Goal: Use online tool/utility: Utilize a website feature to perform a specific function

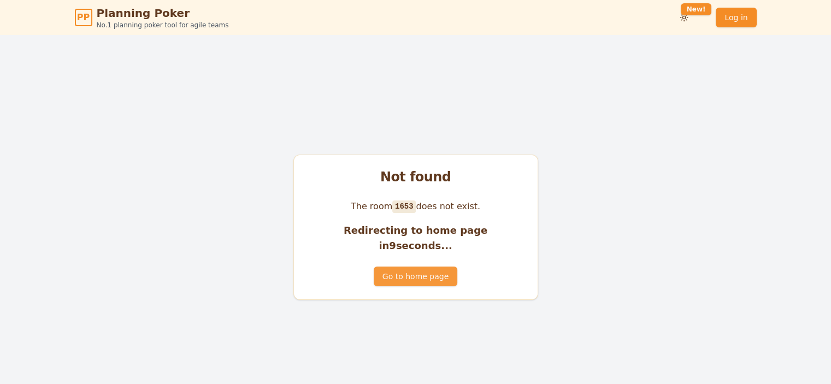
click at [398, 270] on button "Go to home page" at bounding box center [416, 277] width 84 height 20
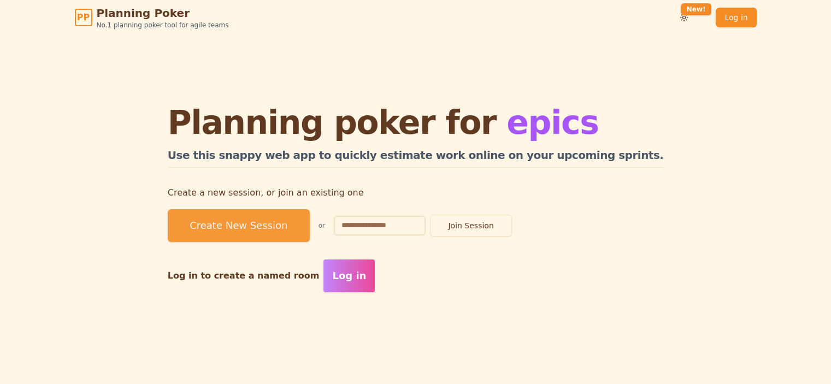
click at [310, 217] on button "Create New Session" at bounding box center [239, 225] width 142 height 33
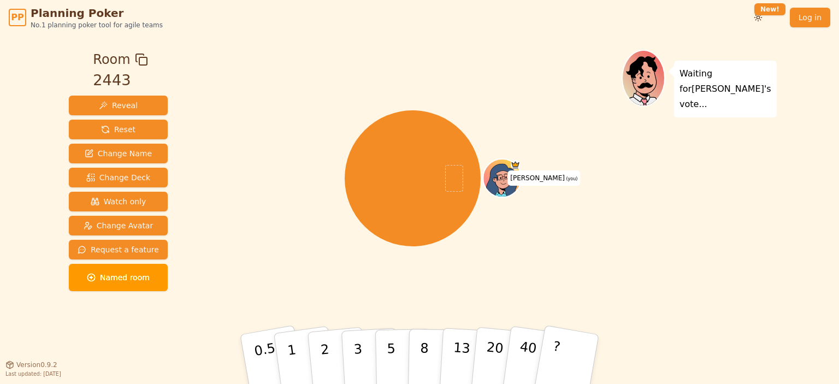
click at [584, 238] on div "[PERSON_NAME] (you)" at bounding box center [413, 178] width 418 height 219
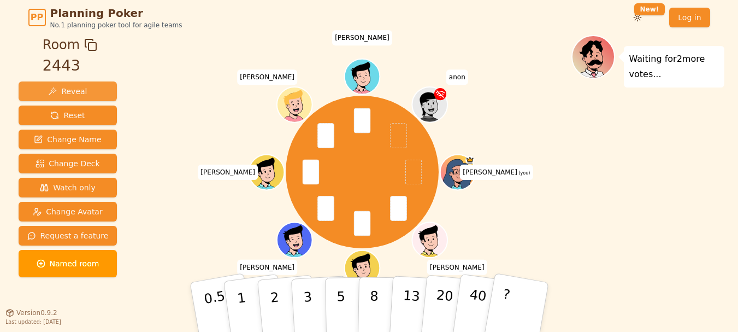
click at [73, 89] on span "Reveal" at bounding box center [67, 91] width 39 height 11
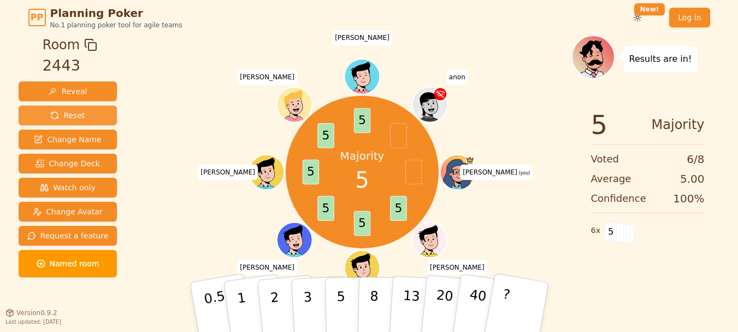
click at [85, 114] on button "Reset" at bounding box center [68, 115] width 99 height 20
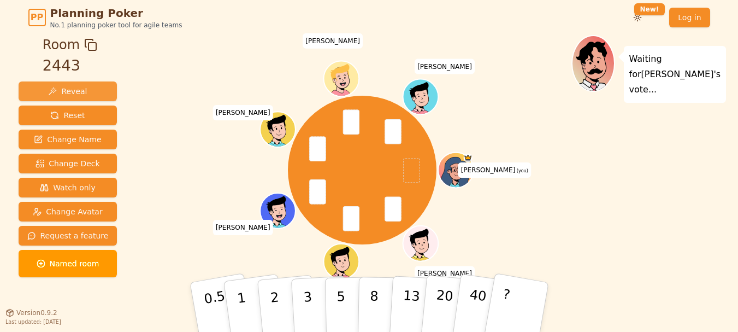
click at [87, 92] on button "Reveal" at bounding box center [68, 91] width 99 height 20
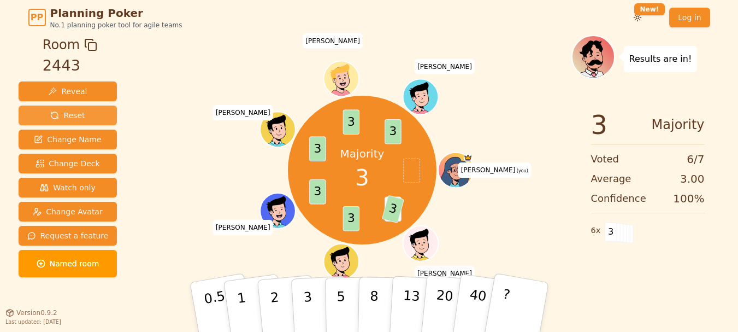
click at [89, 111] on button "Reset" at bounding box center [68, 115] width 99 height 20
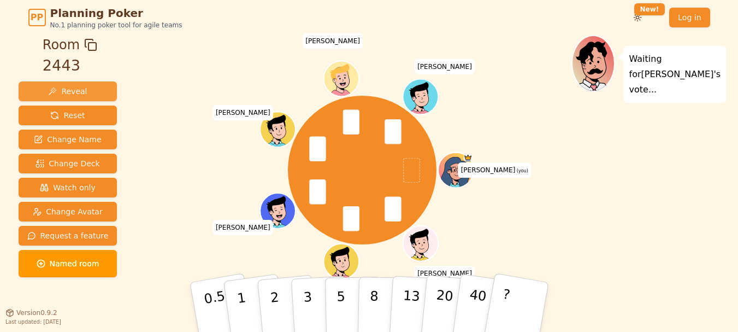
click at [78, 88] on span "Reveal" at bounding box center [67, 91] width 39 height 11
